Goal: Task Accomplishment & Management: Use online tool/utility

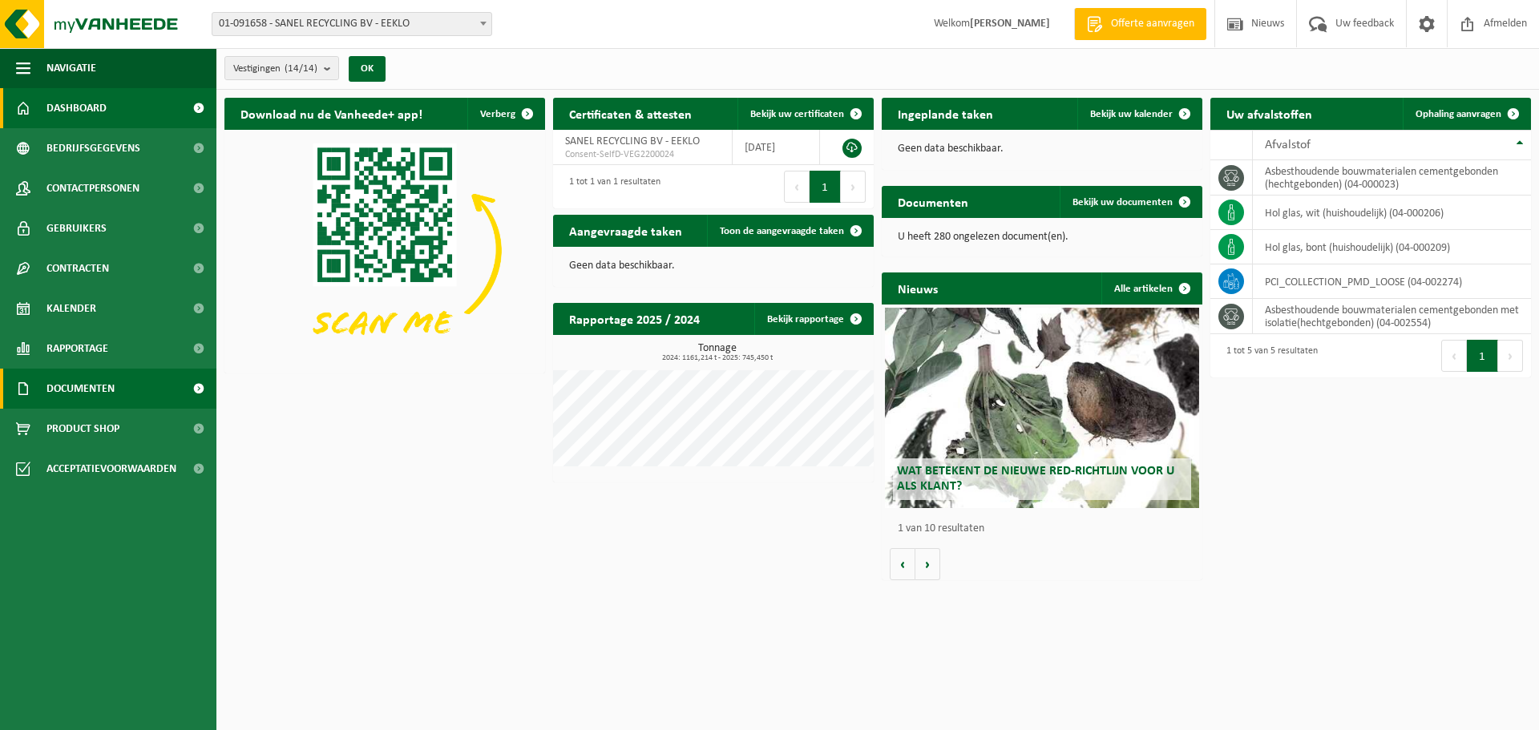
click at [75, 389] on span "Documenten" at bounding box center [80, 389] width 68 height 40
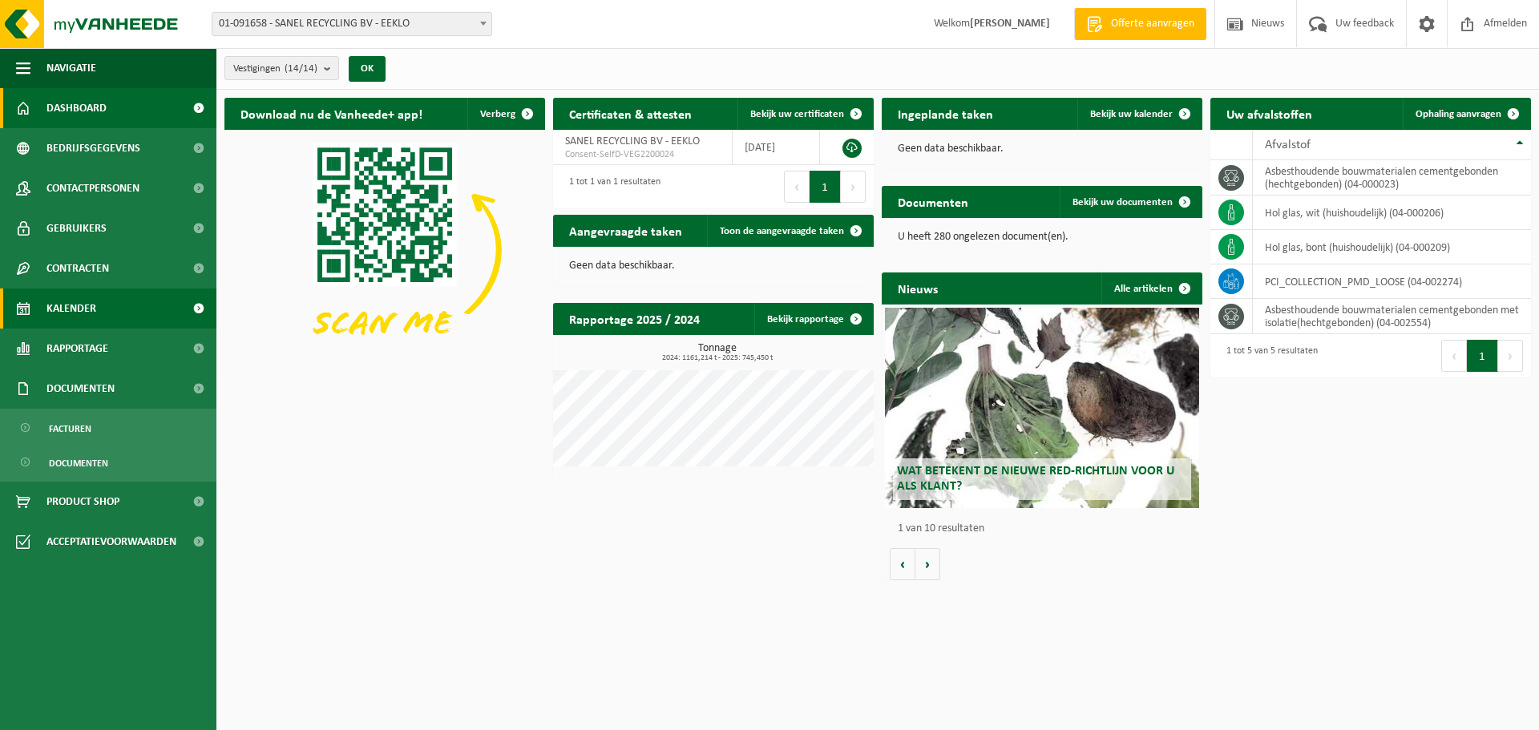
click at [90, 308] on span "Kalender" at bounding box center [71, 308] width 50 height 40
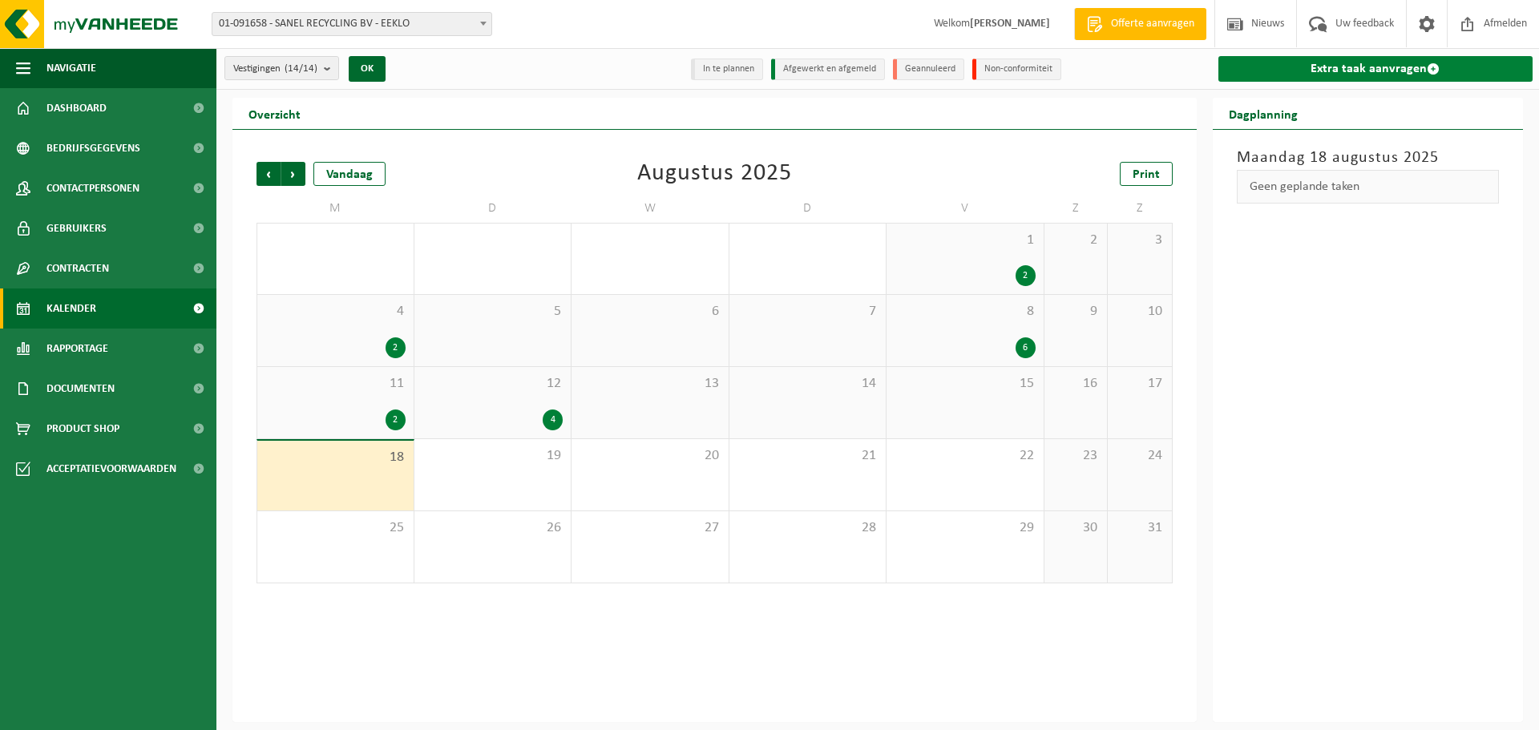
click at [1350, 71] on link "Extra taak aanvragen" at bounding box center [1375, 69] width 315 height 26
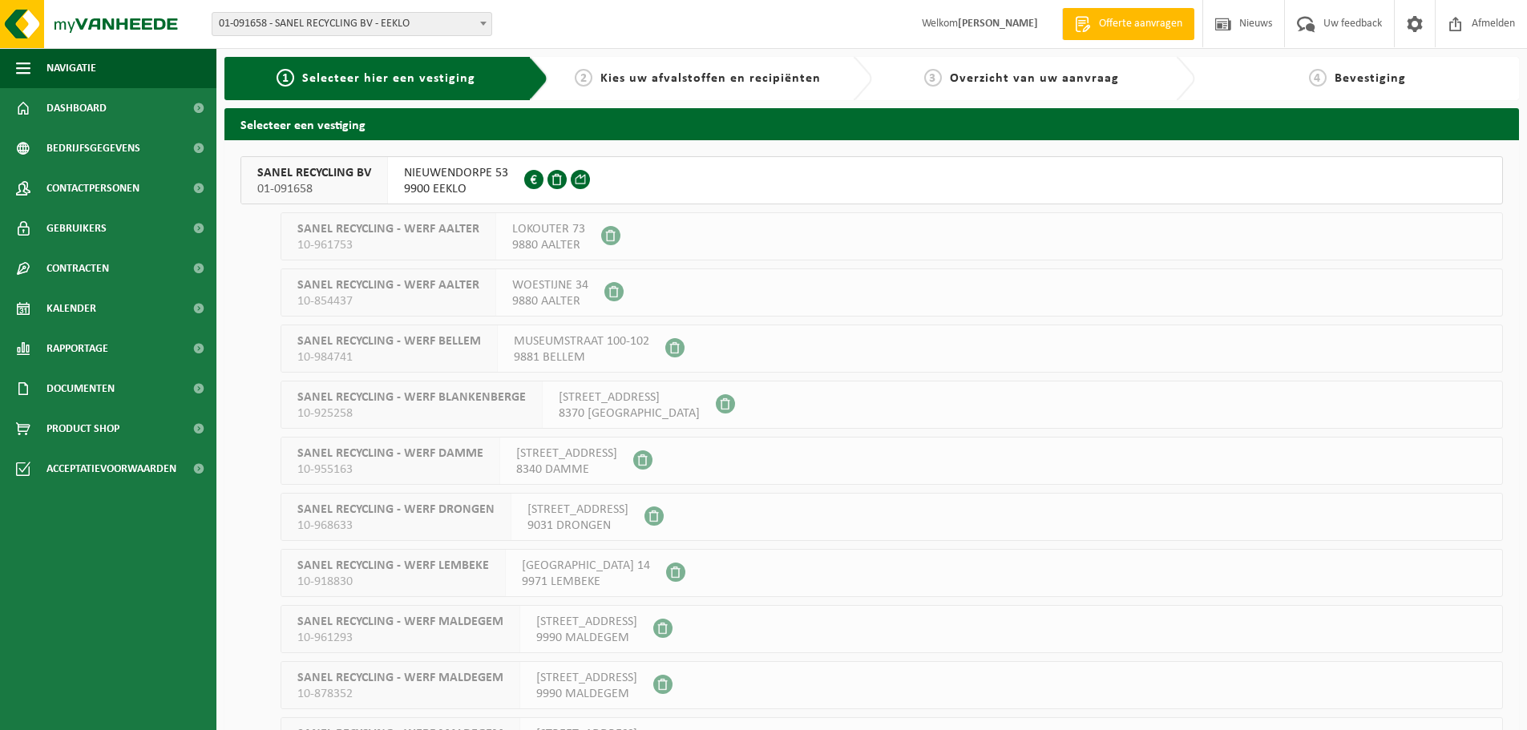
click at [288, 177] on span "SANEL RECYCLING BV" at bounding box center [314, 173] width 114 height 16
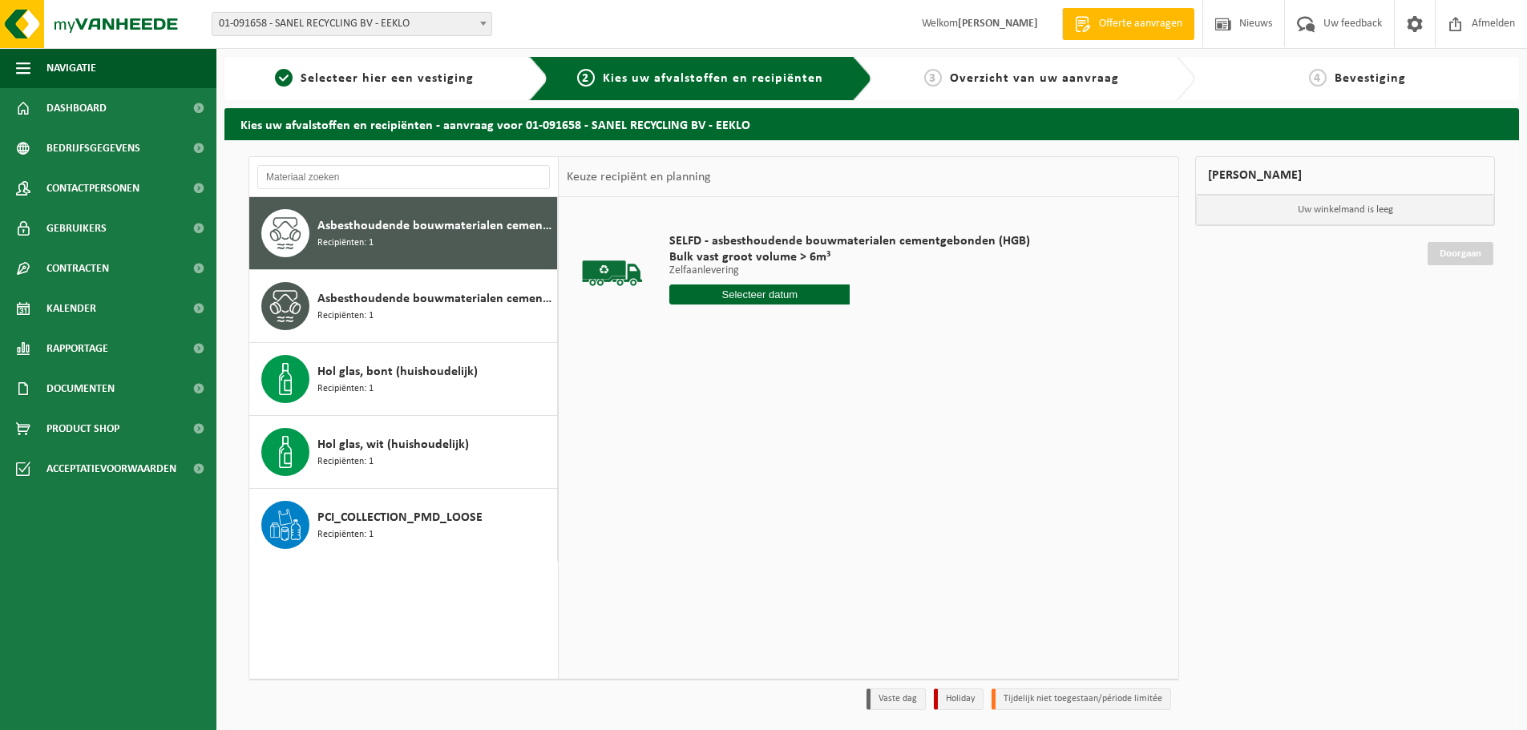
click at [481, 231] on span "Asbesthoudende bouwmaterialen cementgebonden (hechtgebonden)" at bounding box center [435, 225] width 236 height 19
click at [728, 291] on input "text" at bounding box center [759, 294] width 180 height 20
click at [712, 465] on div "19" at bounding box center [712, 463] width 28 height 26
type input "Van 2025-08-19"
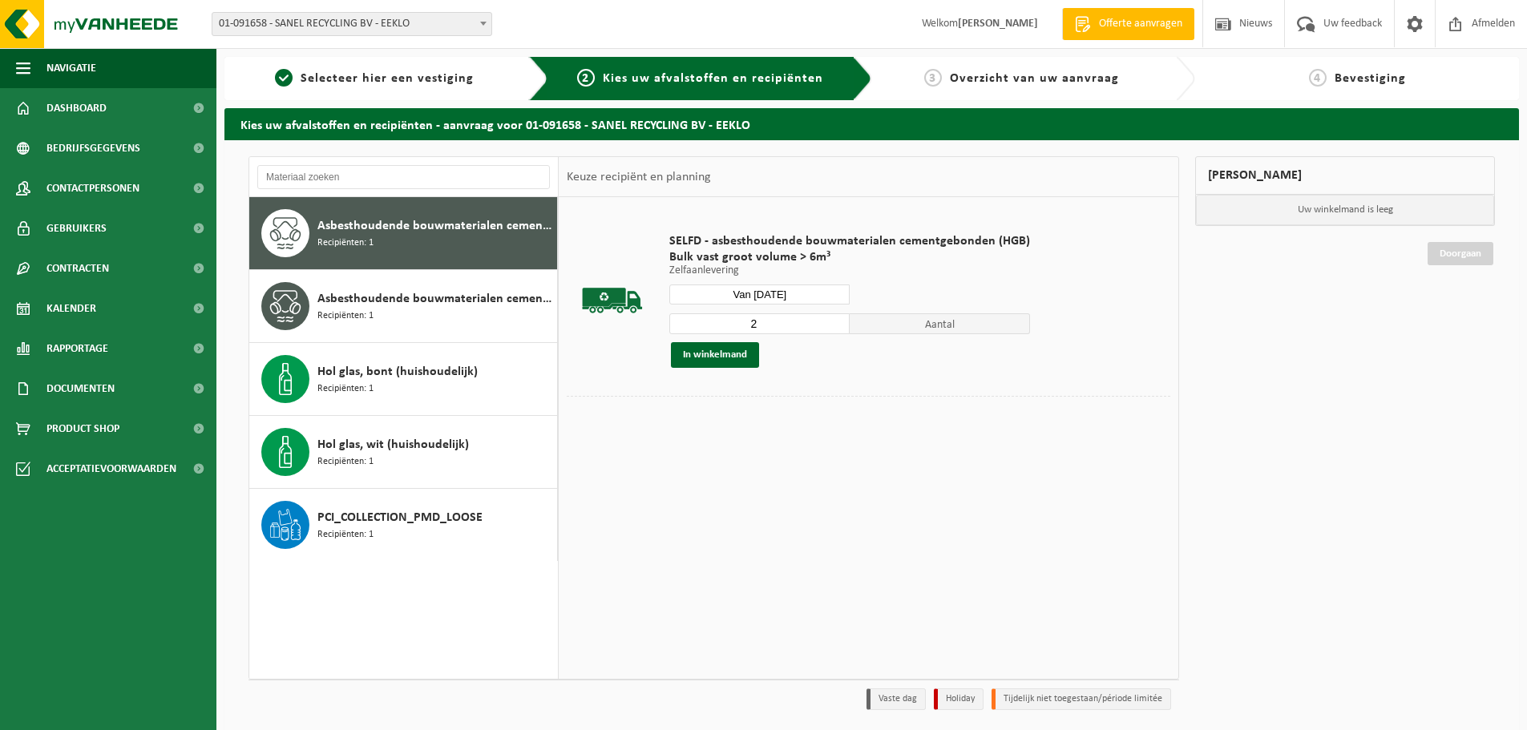
type input "2"
click at [836, 320] on input "2" at bounding box center [759, 323] width 180 height 21
click at [725, 356] on button "In winkelmand" at bounding box center [715, 355] width 88 height 26
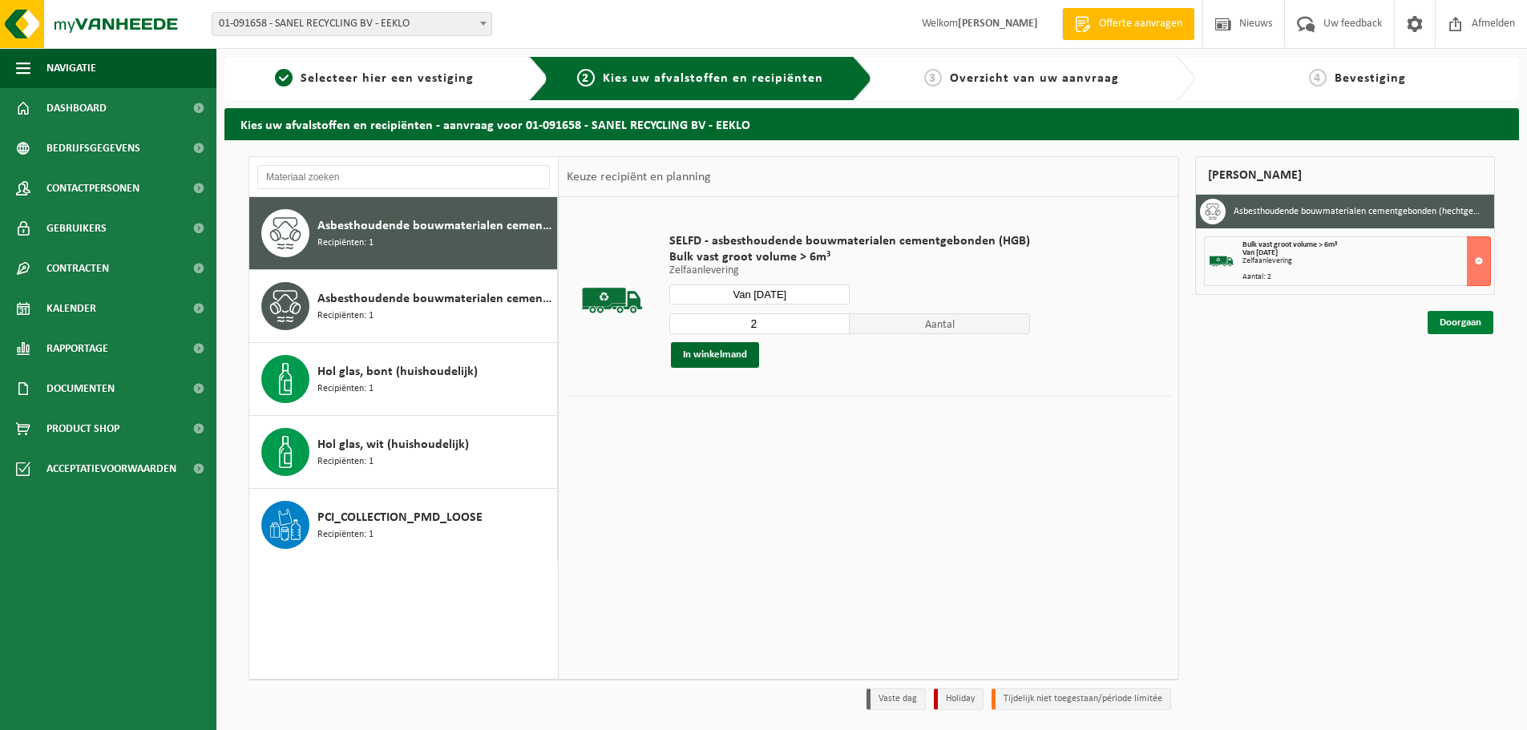
click at [1459, 320] on link "Doorgaan" at bounding box center [1460, 322] width 66 height 23
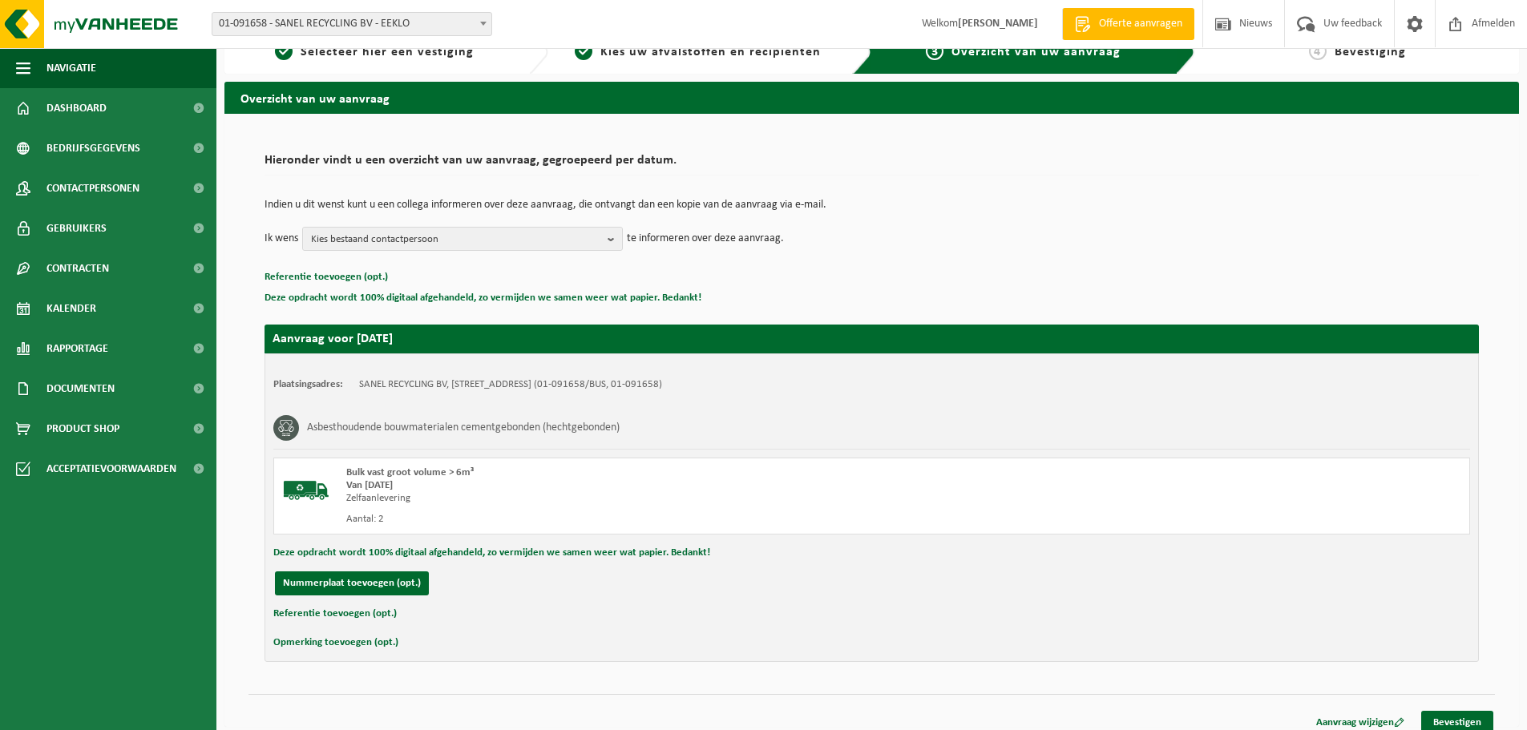
scroll to position [39, 0]
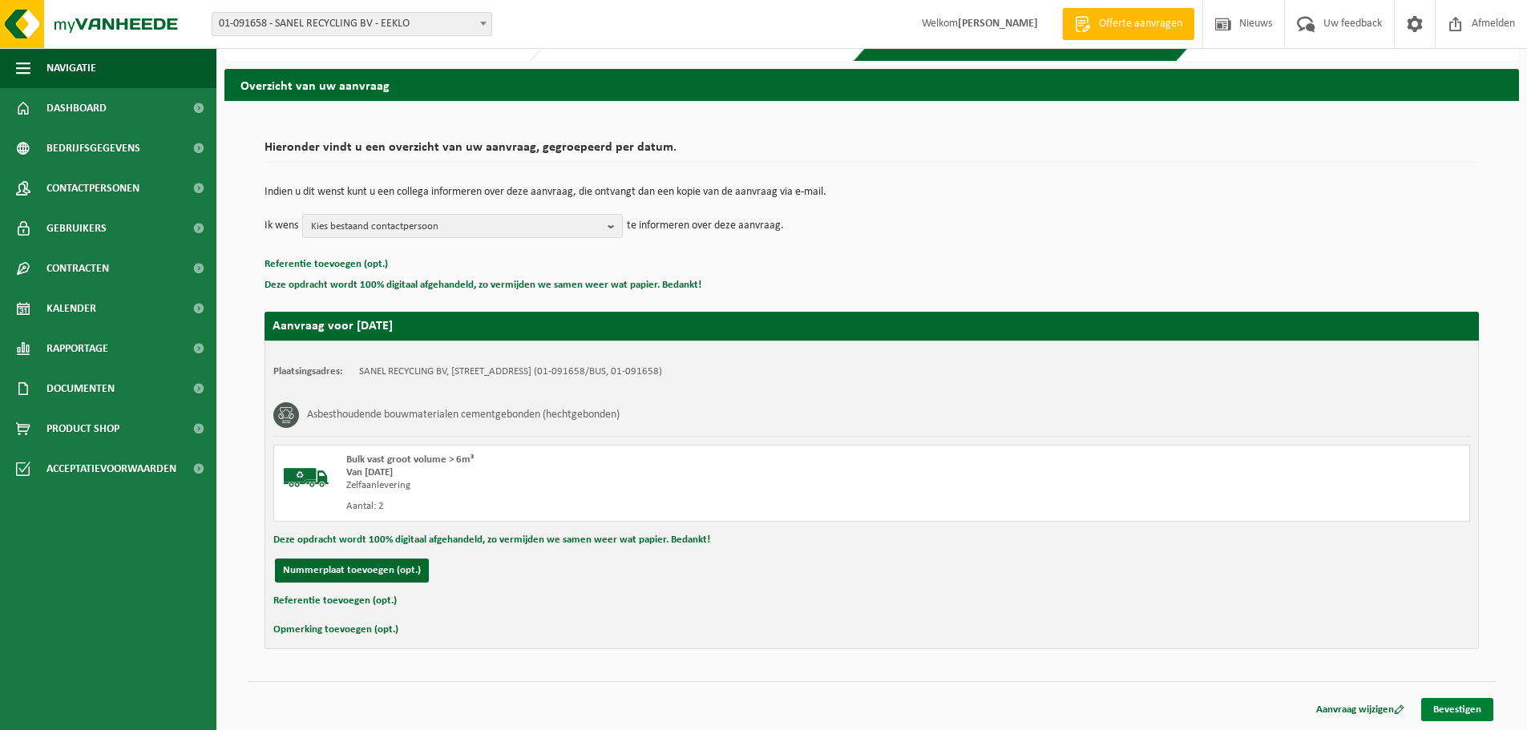
click at [1467, 715] on link "Bevestigen" at bounding box center [1457, 709] width 72 height 23
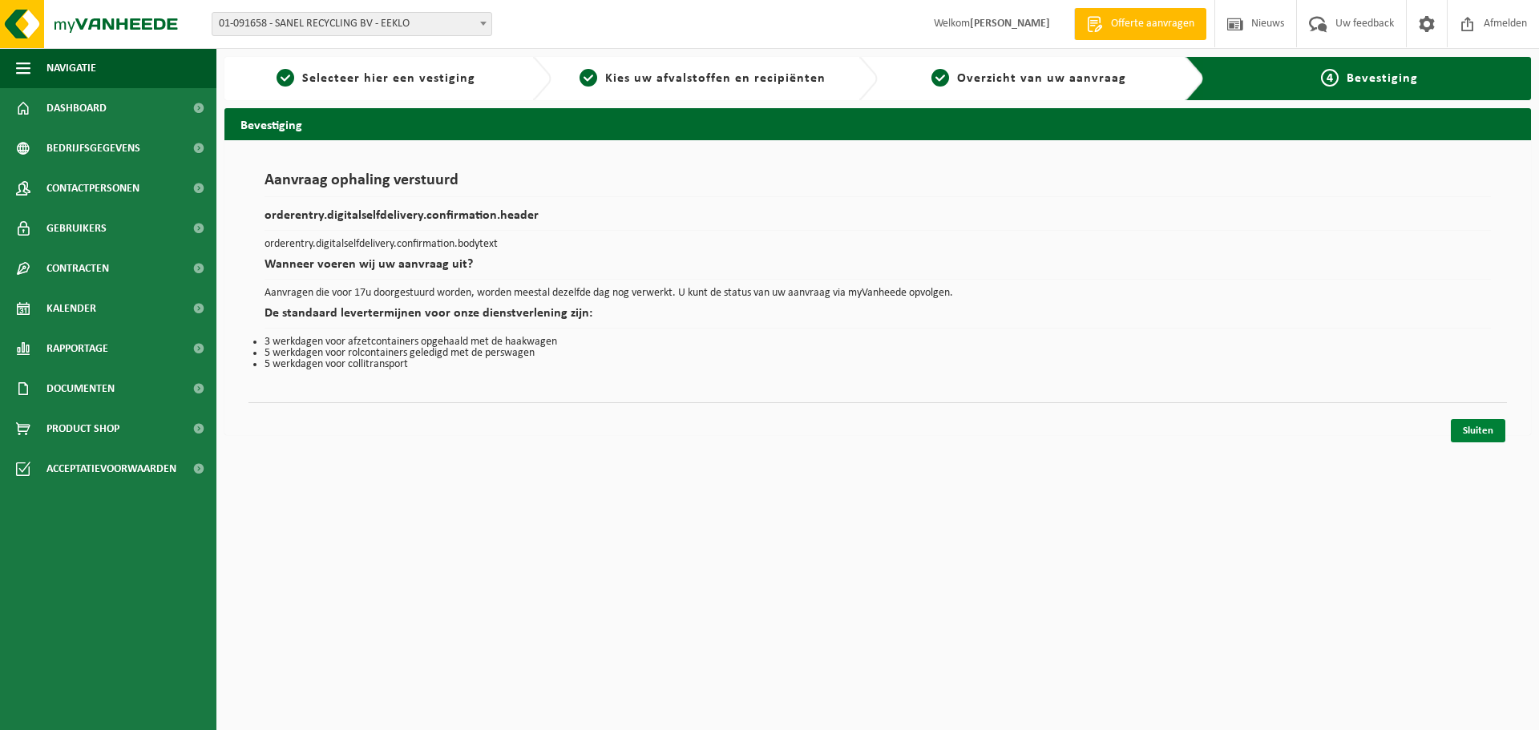
click at [1486, 433] on link "Sluiten" at bounding box center [1477, 430] width 54 height 23
